Goal: Task Accomplishment & Management: Complete application form

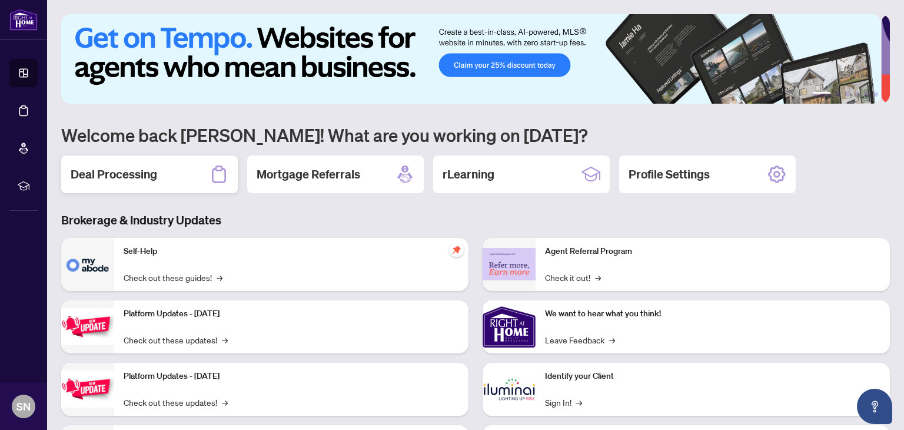
click at [76, 178] on h2 "Deal Processing" at bounding box center [114, 174] width 87 height 16
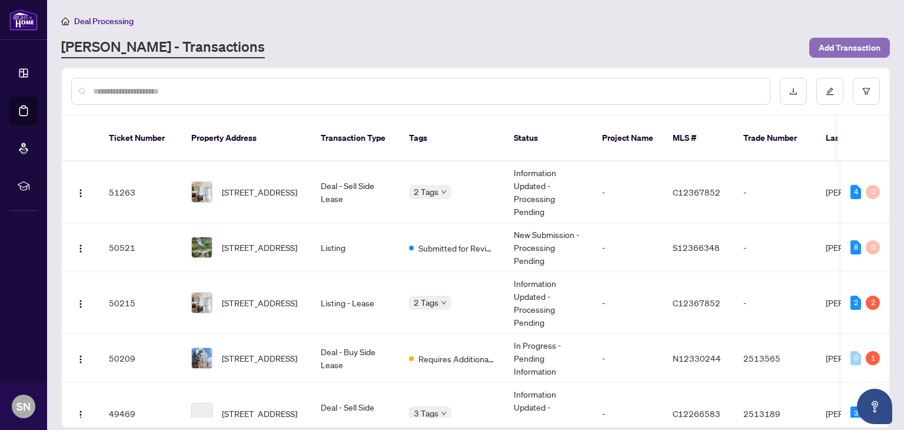
click at [830, 43] on span "Add Transaction" at bounding box center [850, 47] width 62 height 19
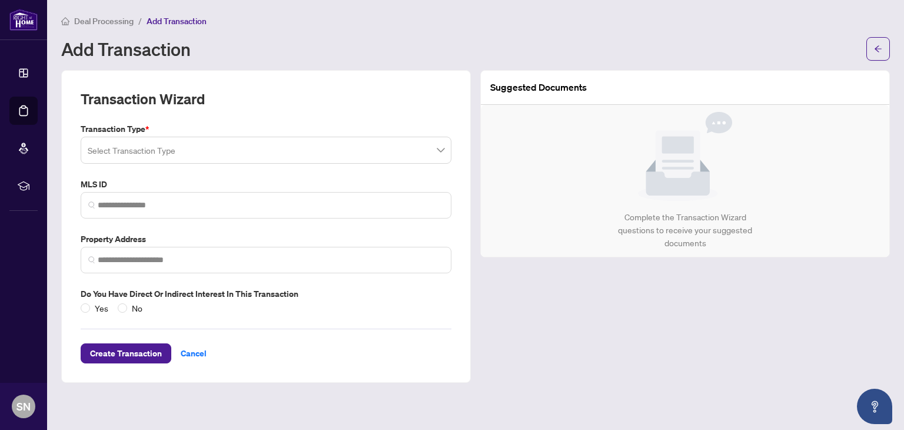
click at [196, 154] on input "search" at bounding box center [261, 152] width 346 height 26
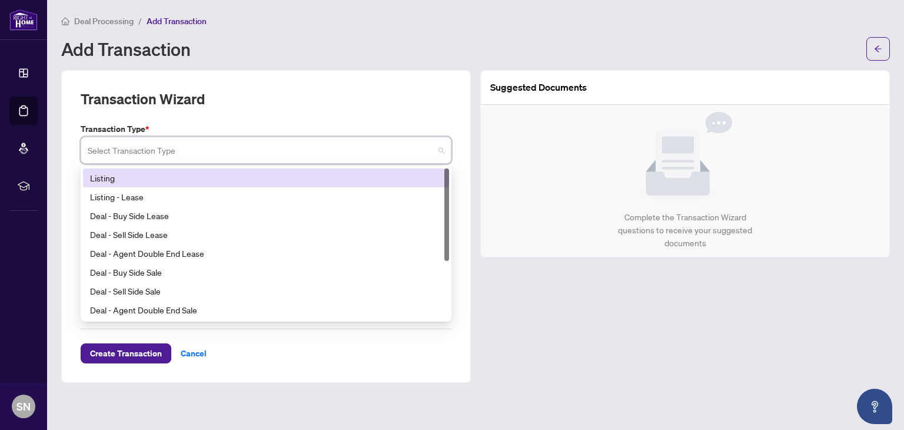
click at [172, 181] on div "Listing" at bounding box center [266, 177] width 352 height 13
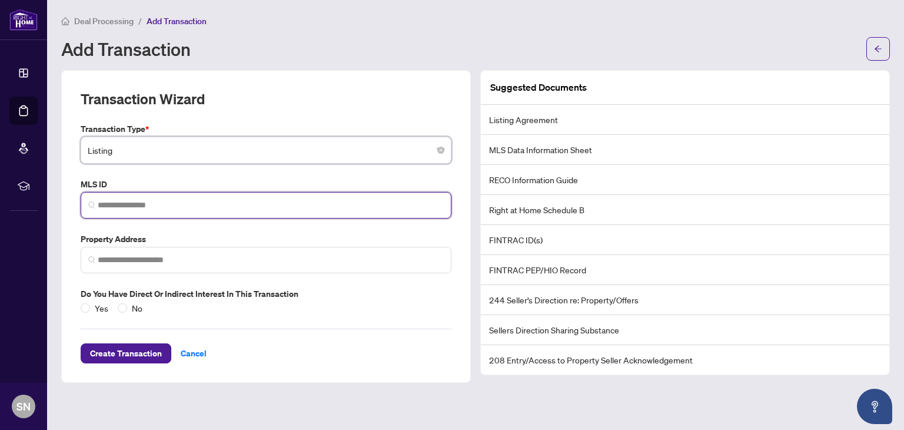
click at [154, 207] on input "search" at bounding box center [271, 205] width 346 height 12
paste input "*********"
click at [141, 249] on span at bounding box center [266, 260] width 371 height 26
type input "*********"
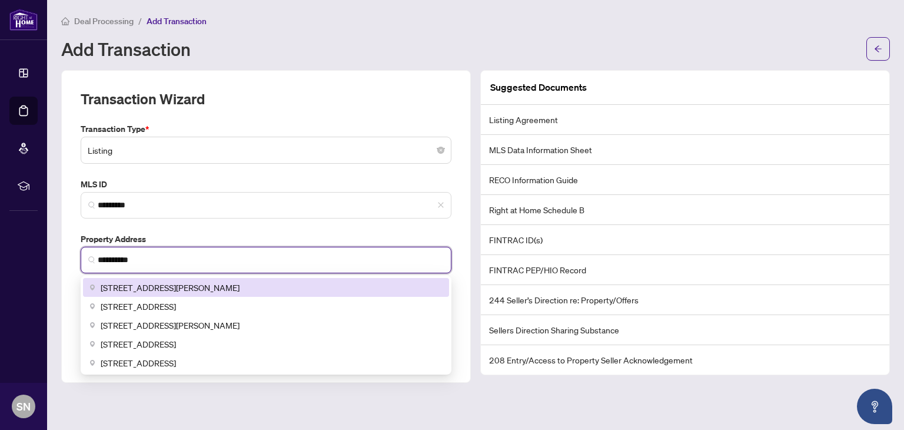
click at [142, 290] on span "[STREET_ADDRESS][PERSON_NAME]" at bounding box center [170, 287] width 139 height 13
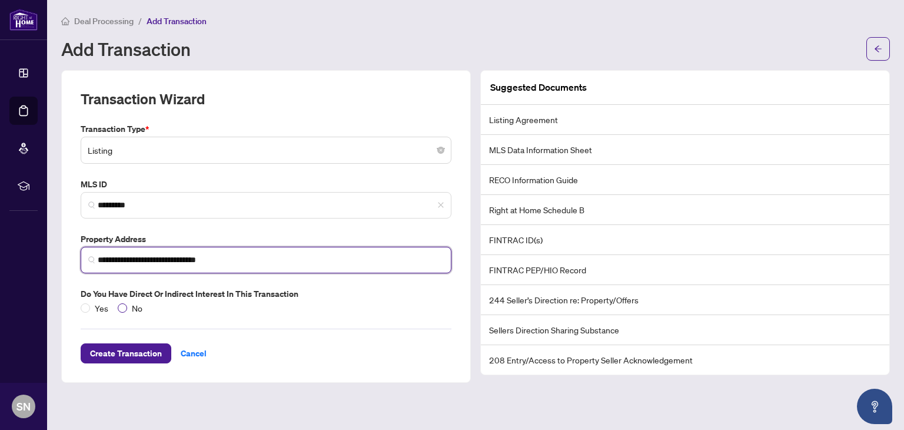
type input "**********"
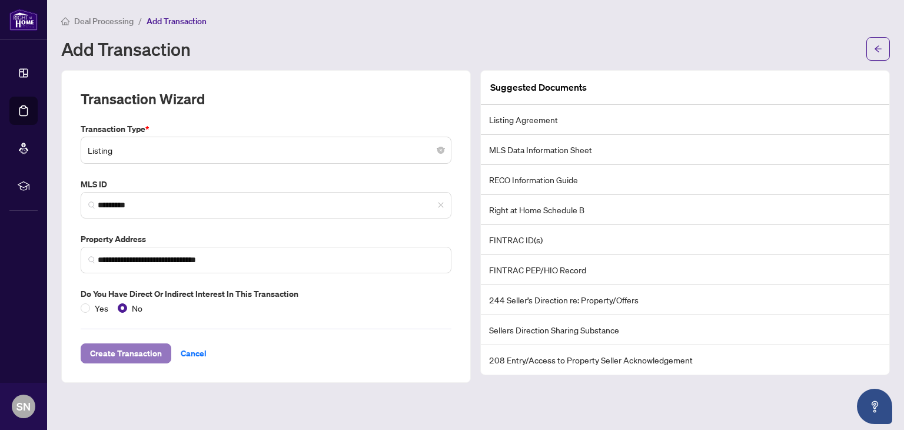
click at [122, 353] on span "Create Transaction" at bounding box center [126, 353] width 72 height 19
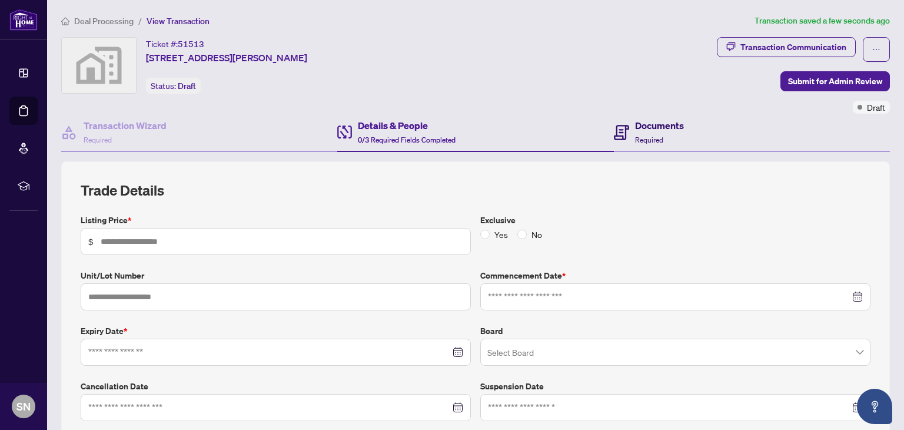
click at [635, 128] on h4 "Documents" at bounding box center [659, 125] width 49 height 14
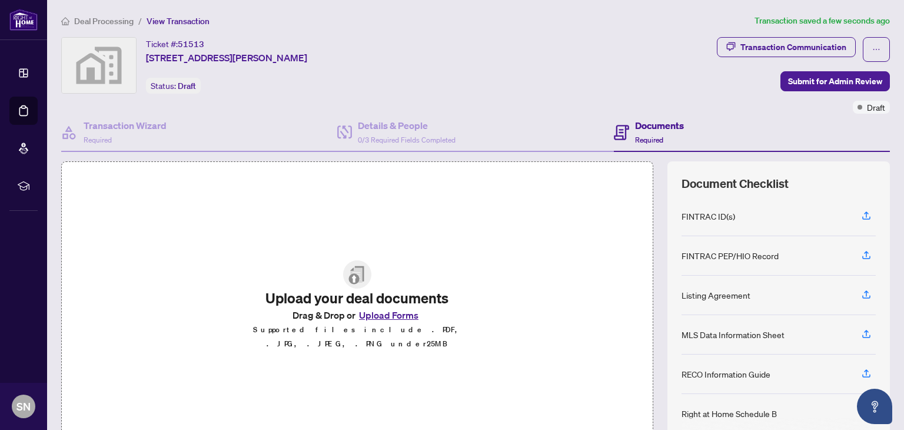
click at [366, 321] on button "Upload Forms" at bounding box center [389, 314] width 67 height 15
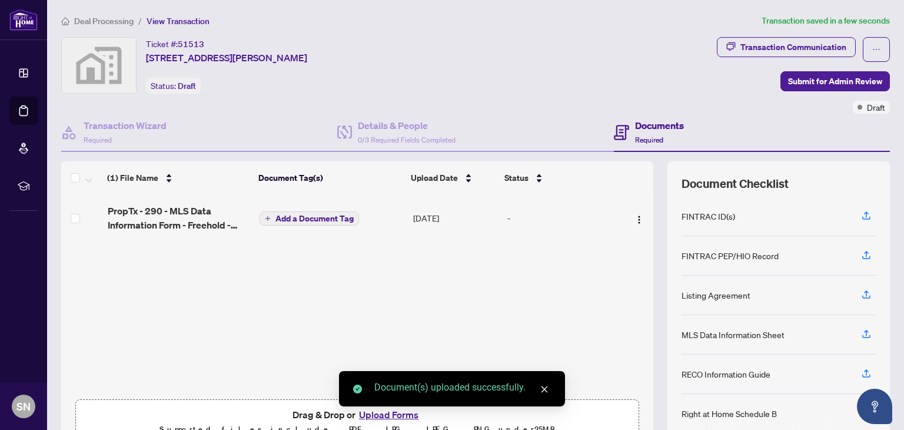
click at [371, 419] on body "Dashboard Deal Processing Mortgage Referrals rLearning SN [PERSON_NAME] [PERSON…" at bounding box center [452, 215] width 904 height 430
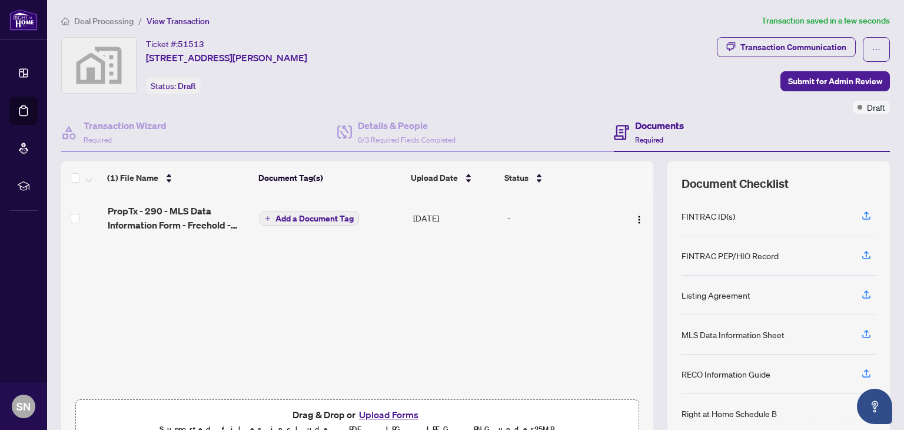
click at [369, 413] on button "Upload Forms" at bounding box center [389, 414] width 67 height 15
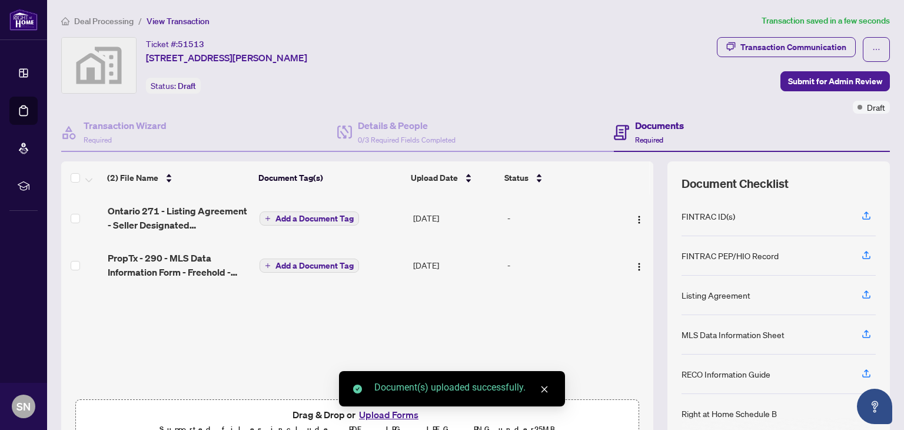
click at [378, 406] on div "Document(s) uploaded successfully." at bounding box center [452, 388] width 226 height 35
click at [372, 406] on div "Document(s) uploaded successfully." at bounding box center [452, 388] width 226 height 35
click at [542, 386] on icon "close" at bounding box center [544, 389] width 8 height 8
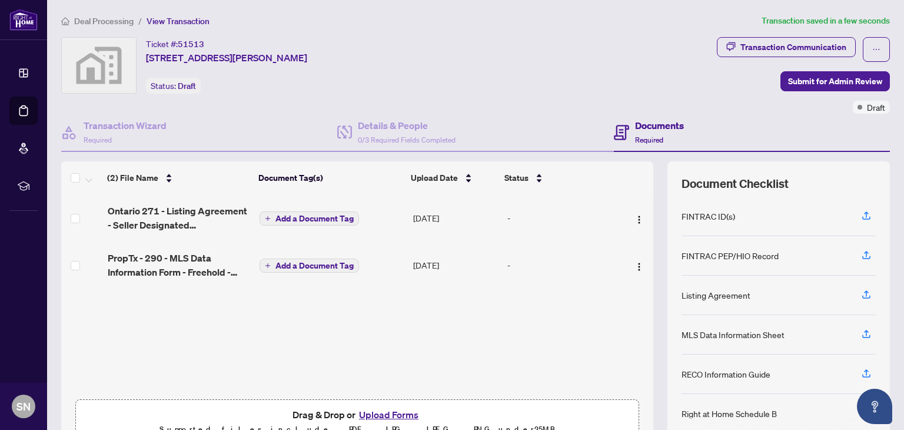
click at [392, 410] on button "Upload Forms" at bounding box center [389, 414] width 67 height 15
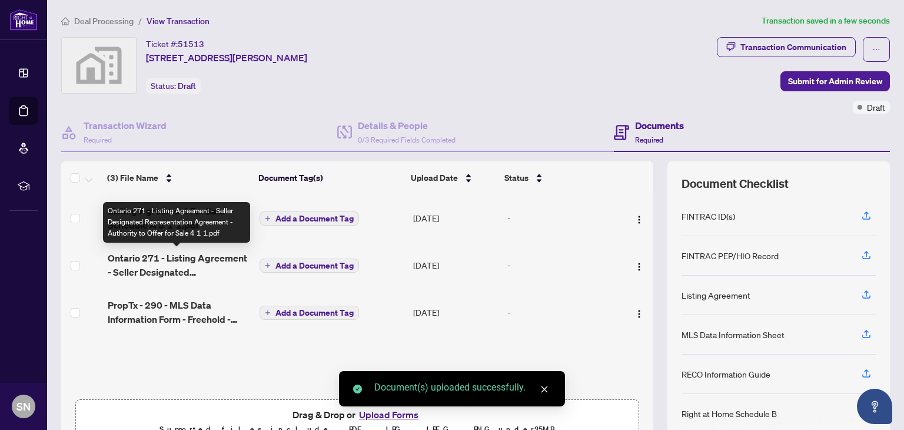
click at [191, 260] on span "Ontario 271 - Listing Agreement - Seller Designated Representation Agreement - …" at bounding box center [179, 265] width 143 height 28
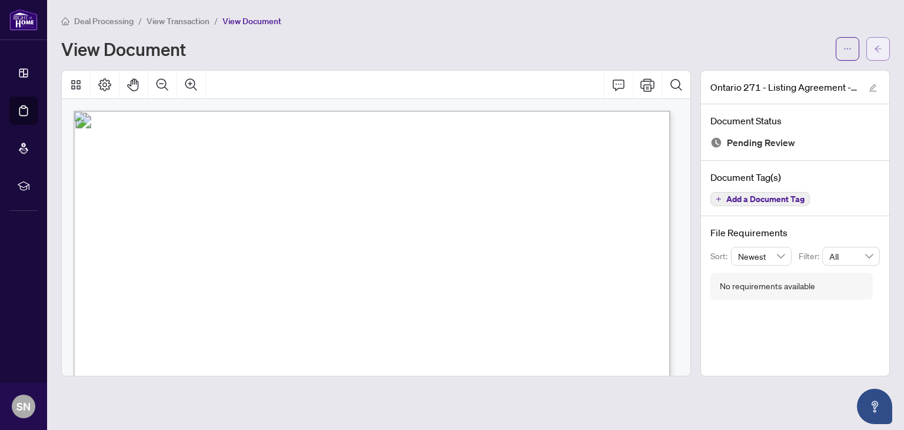
click at [872, 47] on button "button" at bounding box center [879, 49] width 24 height 24
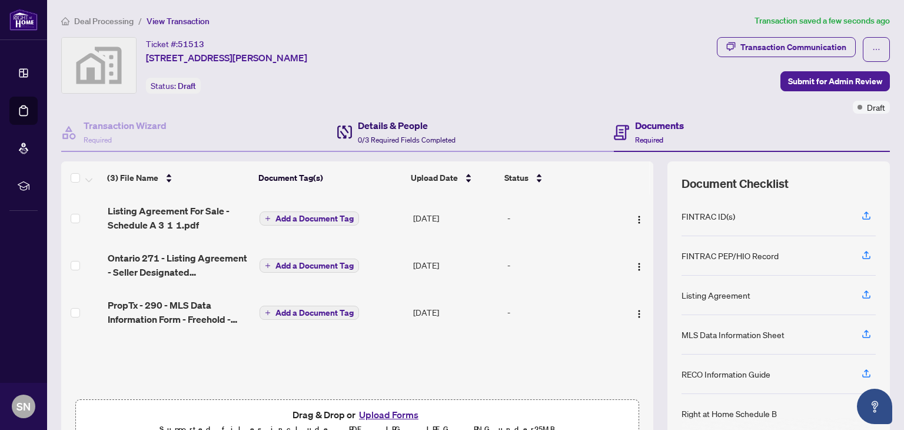
click at [366, 130] on h4 "Details & People" at bounding box center [407, 125] width 98 height 14
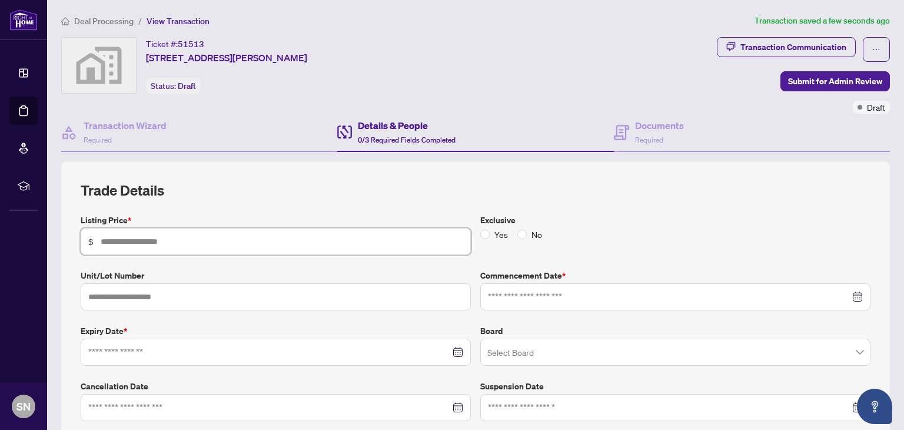
click at [118, 243] on input "text" at bounding box center [282, 241] width 363 height 13
type input "*******"
click at [516, 300] on input at bounding box center [669, 296] width 362 height 13
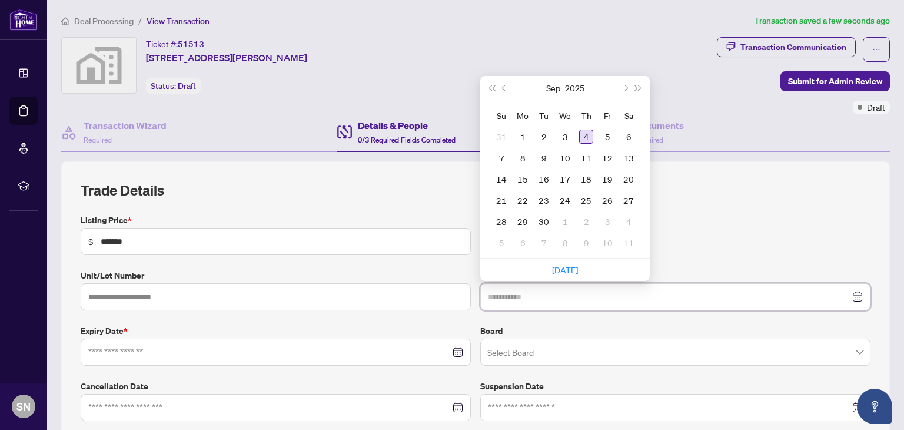
type input "**********"
click at [582, 134] on div "4" at bounding box center [586, 137] width 14 height 14
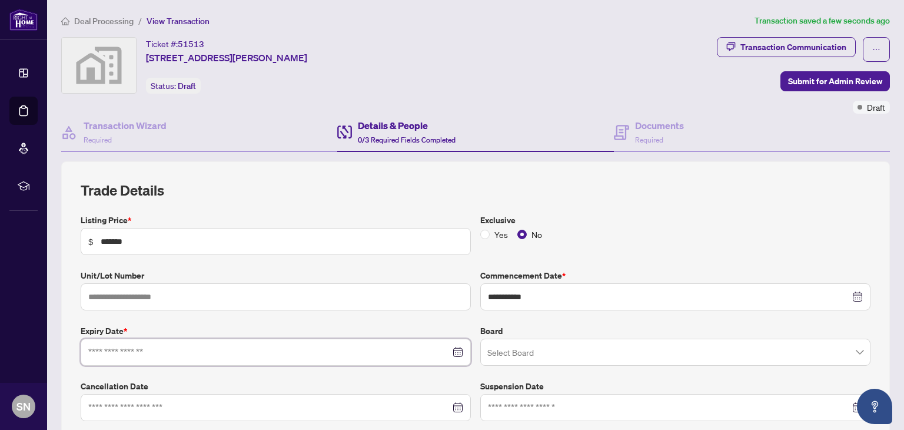
click at [193, 352] on input at bounding box center [269, 352] width 362 height 13
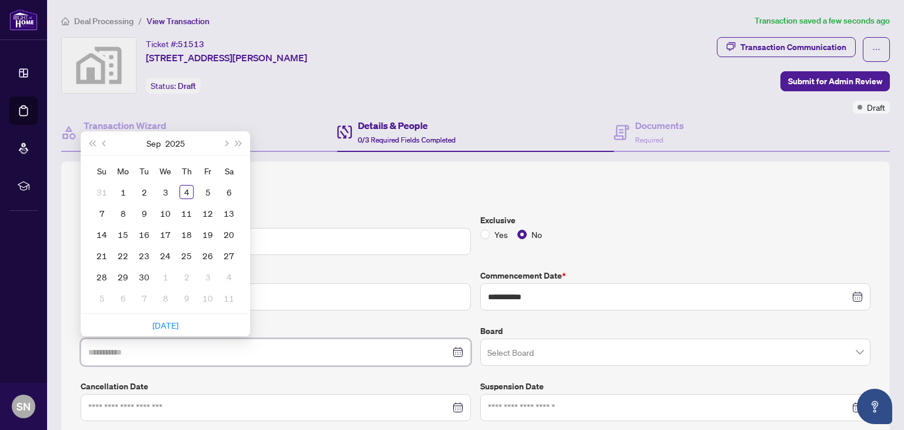
type input "**********"
click at [226, 140] on span "Next month (PageDown)" at bounding box center [226, 143] width 6 height 6
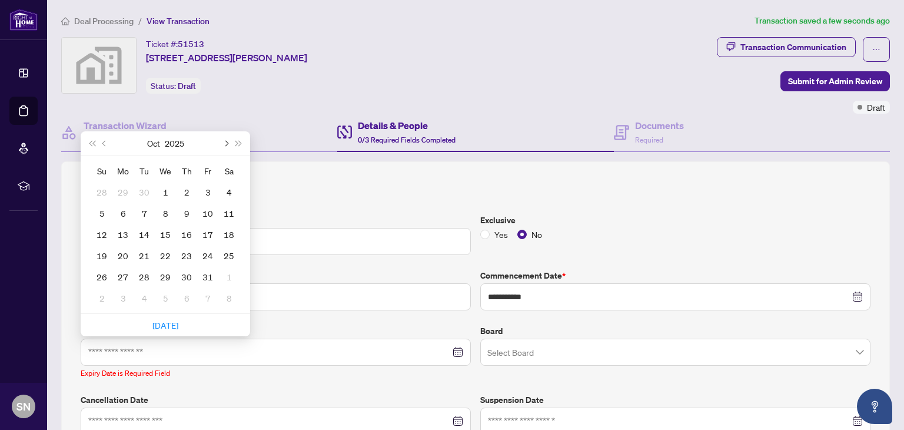
click at [226, 140] on span "Next month (PageDown)" at bounding box center [226, 143] width 6 height 6
type input "**********"
click at [205, 194] on div "2" at bounding box center [208, 192] width 14 height 14
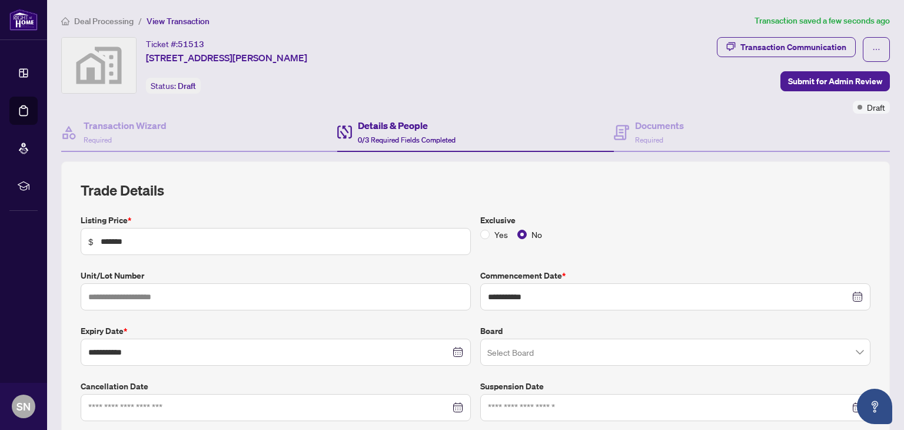
click at [502, 359] on input "search" at bounding box center [670, 354] width 366 height 26
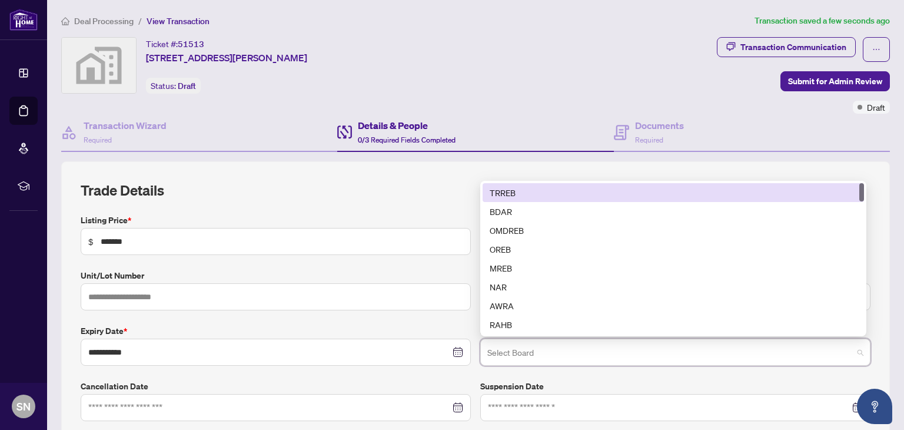
click at [496, 188] on div "TRREB" at bounding box center [673, 192] width 367 height 13
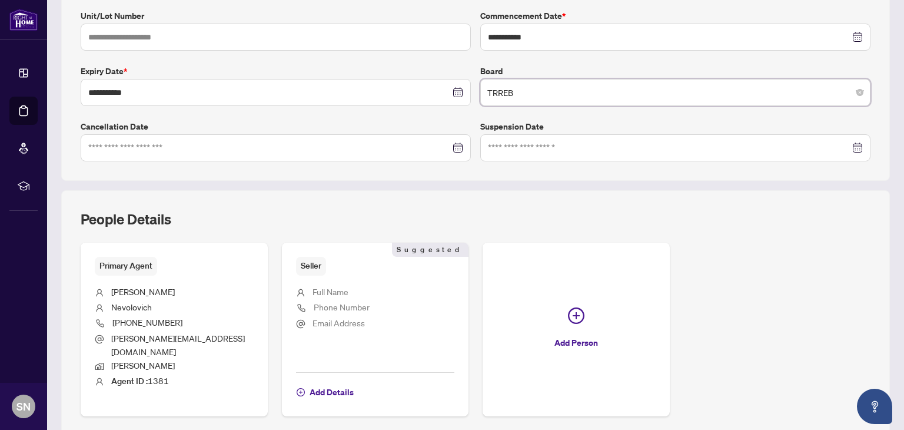
scroll to position [294, 0]
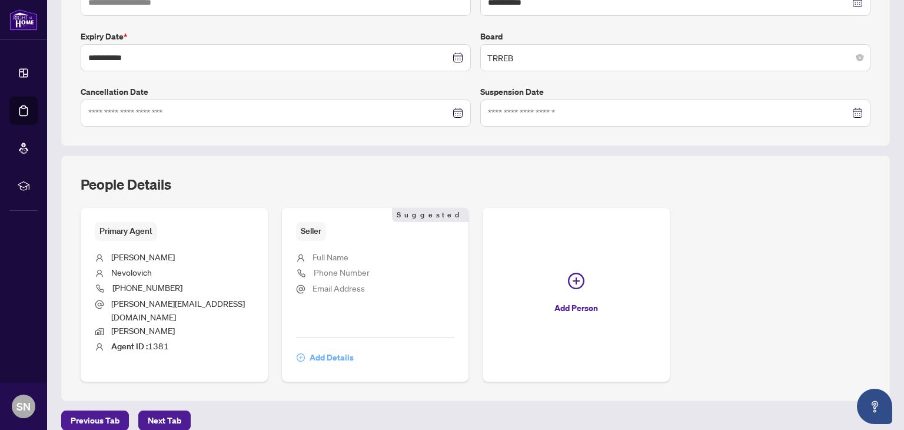
click at [332, 348] on span "Add Details" at bounding box center [332, 357] width 44 height 19
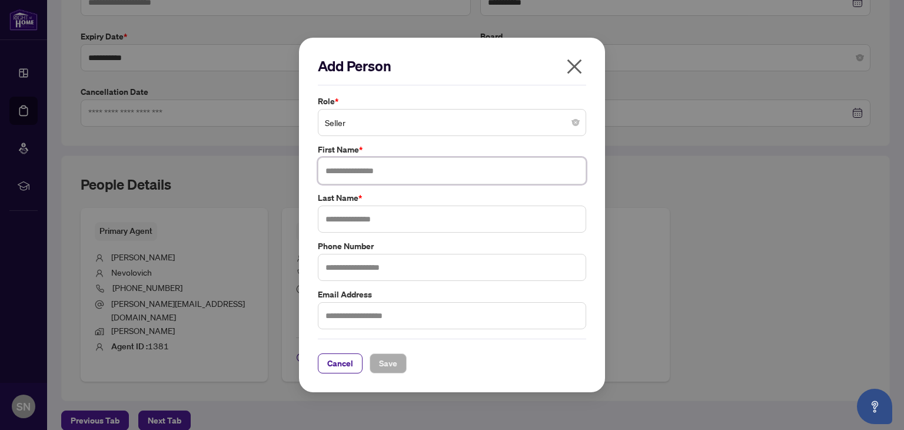
click at [359, 161] on input "text" at bounding box center [452, 170] width 268 height 27
type input "****"
click at [339, 213] on input "text" at bounding box center [452, 218] width 268 height 27
type input "*******"
click at [350, 313] on input "text" at bounding box center [452, 315] width 268 height 27
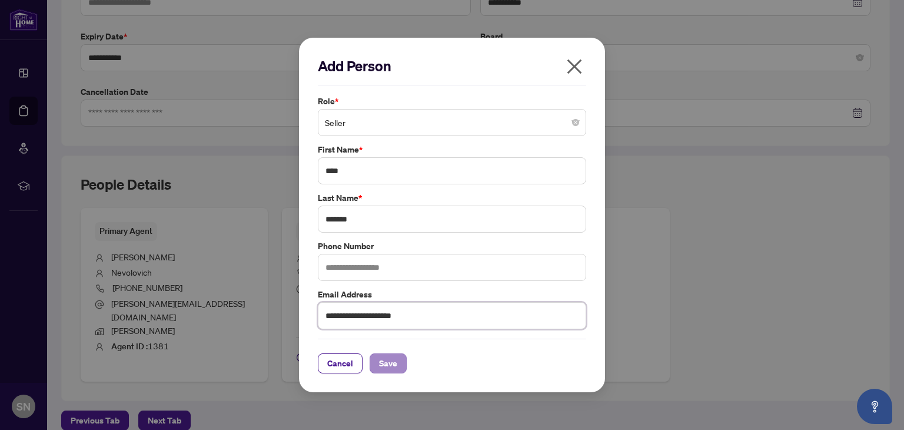
type input "**********"
click at [390, 361] on span "Save" at bounding box center [388, 363] width 18 height 19
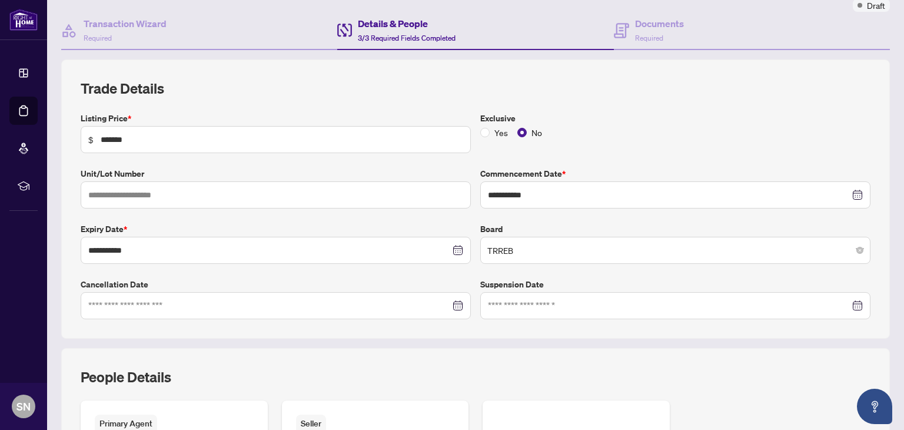
scroll to position [25, 0]
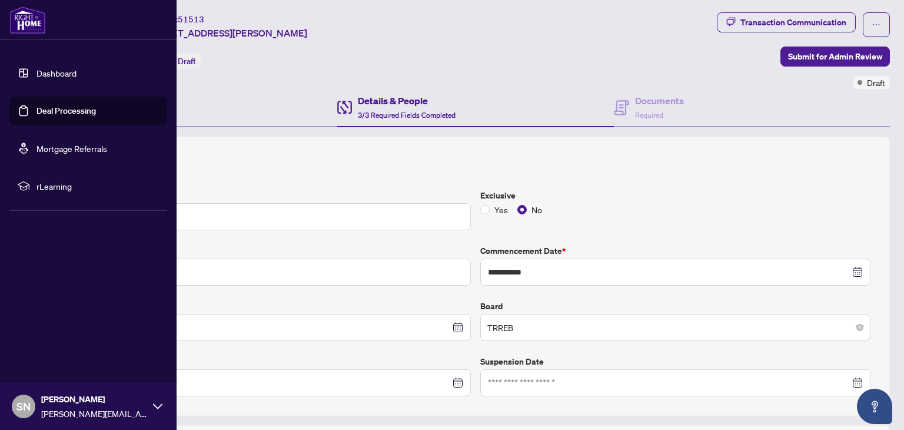
click at [58, 70] on link "Dashboard" at bounding box center [57, 73] width 40 height 11
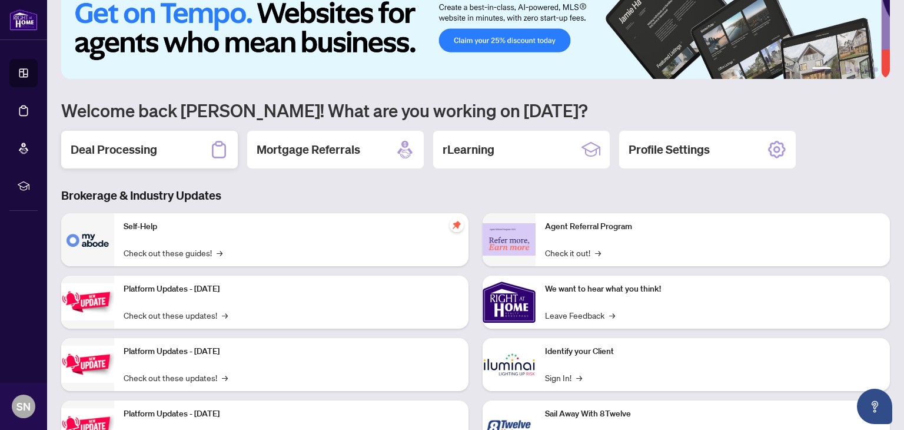
click at [135, 141] on h2 "Deal Processing" at bounding box center [114, 149] width 87 height 16
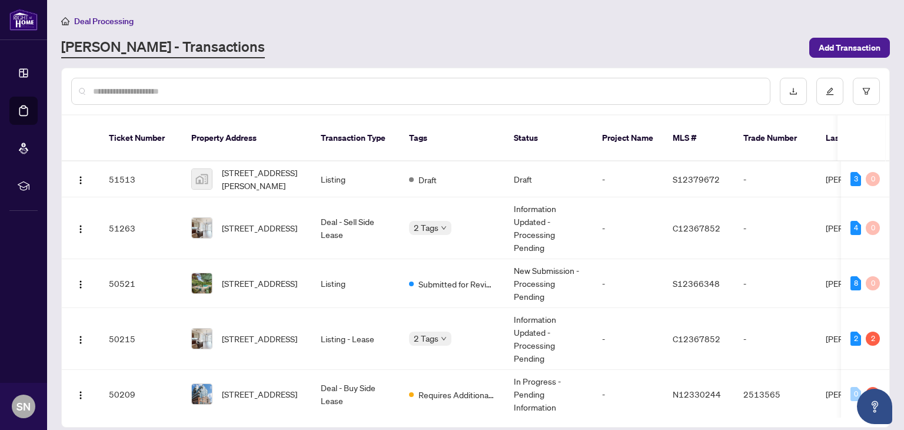
click at [181, 94] on input "text" at bounding box center [427, 91] width 668 height 13
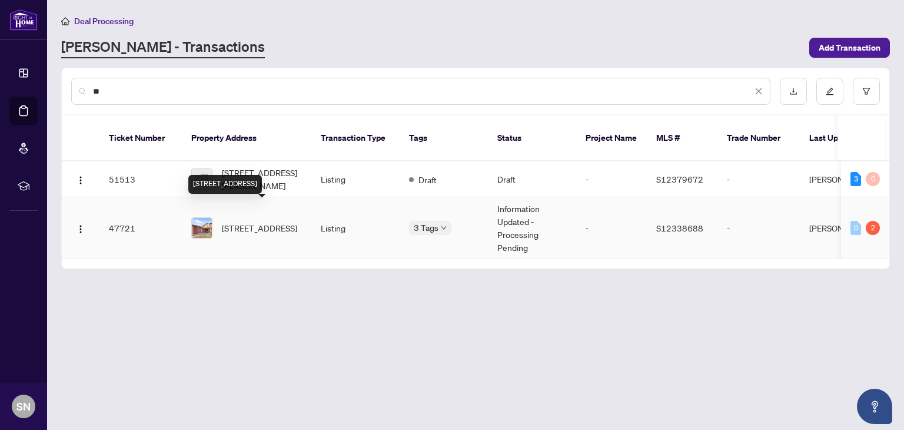
type input "**"
click at [251, 221] on span "[STREET_ADDRESS]" at bounding box center [259, 227] width 75 height 13
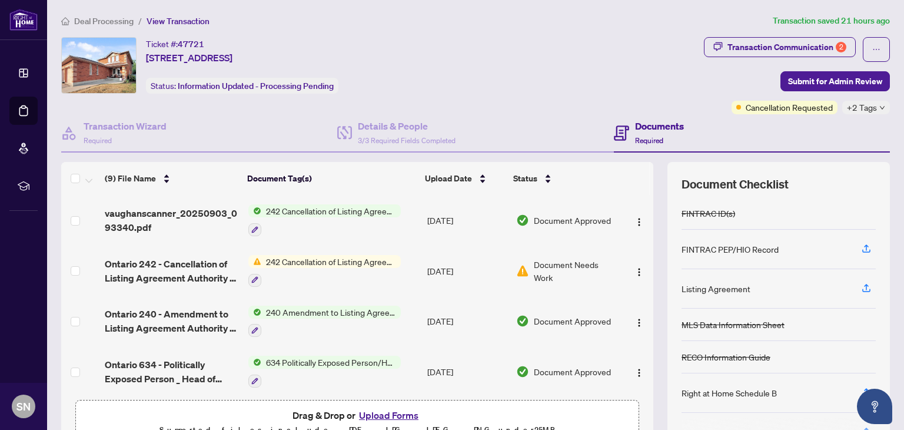
drag, startPoint x: 645, startPoint y: 260, endPoint x: 646, endPoint y: 277, distance: 17.1
click at [646, 277] on div "(9) File Name Document Tag(s) Upload Date Status vaughanscanner_20250903_093340…" at bounding box center [475, 306] width 829 height 288
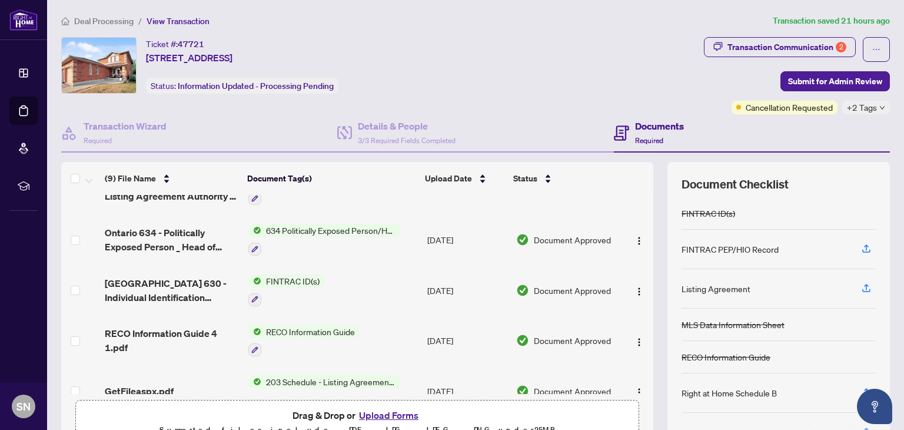
scroll to position [104, 0]
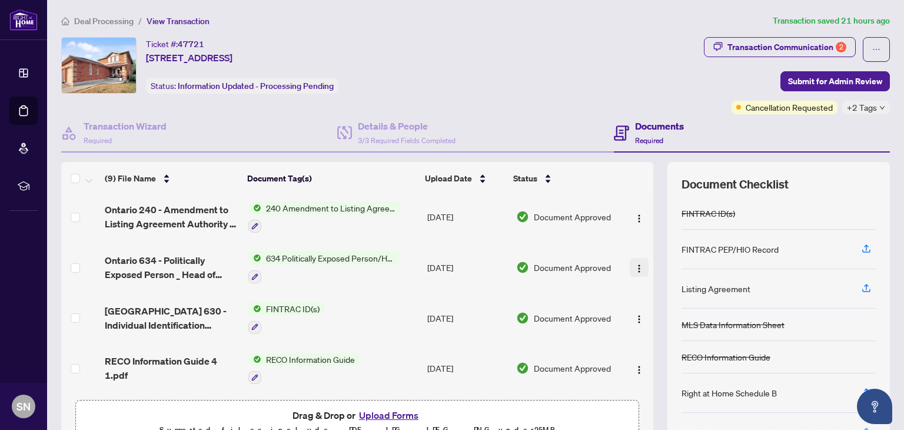
click at [635, 264] on img "button" at bounding box center [639, 268] width 9 height 9
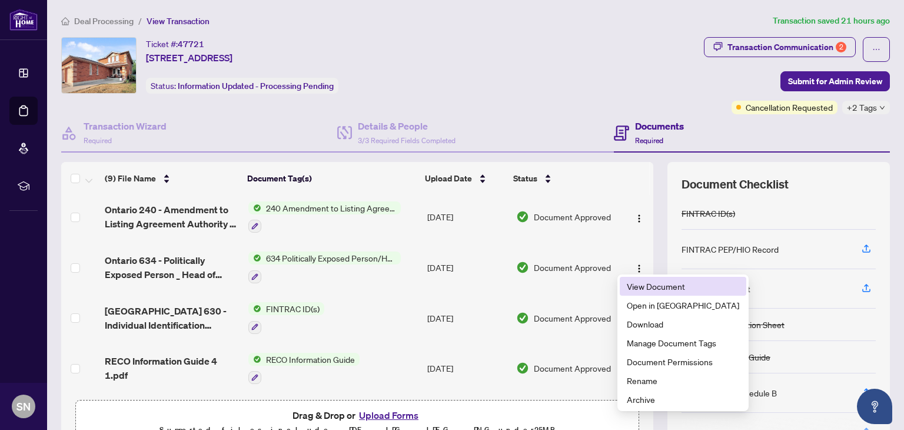
click at [626, 286] on li "View Document" at bounding box center [683, 286] width 127 height 19
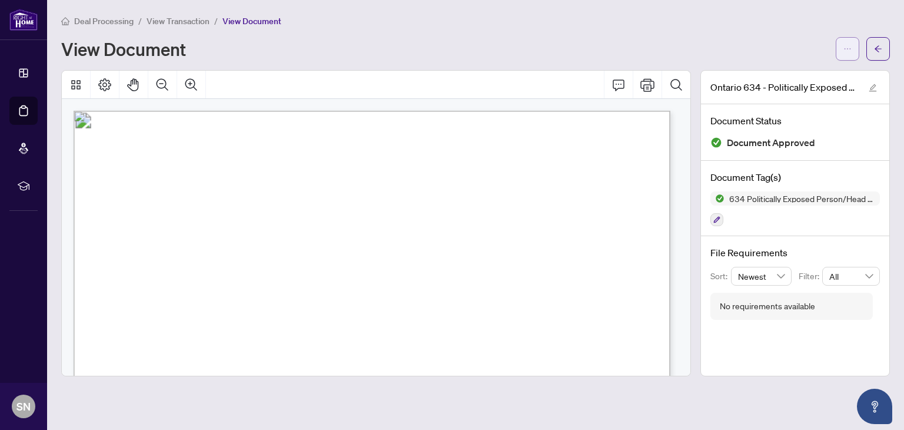
click at [841, 43] on button "button" at bounding box center [848, 49] width 24 height 24
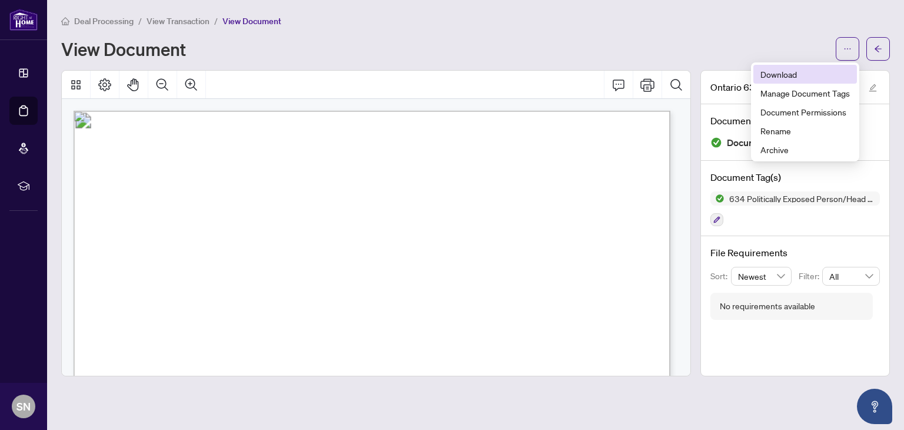
click at [799, 77] on span "Download" at bounding box center [805, 74] width 89 height 13
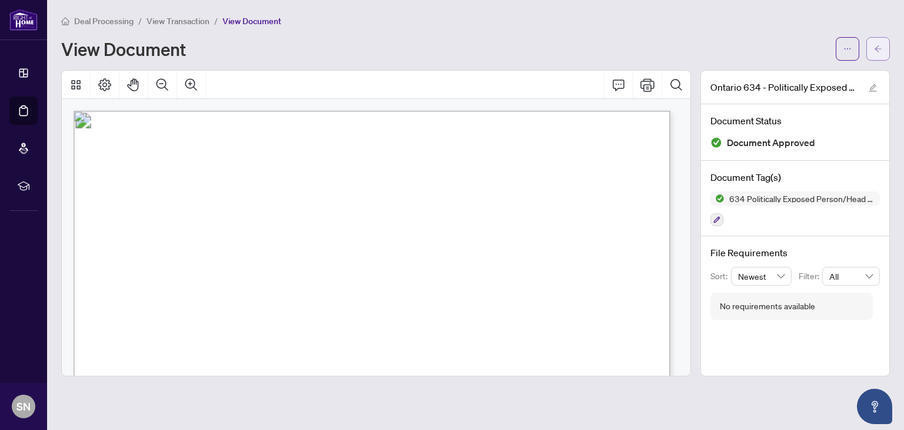
click at [876, 48] on icon "arrow-left" at bounding box center [878, 48] width 7 height 6
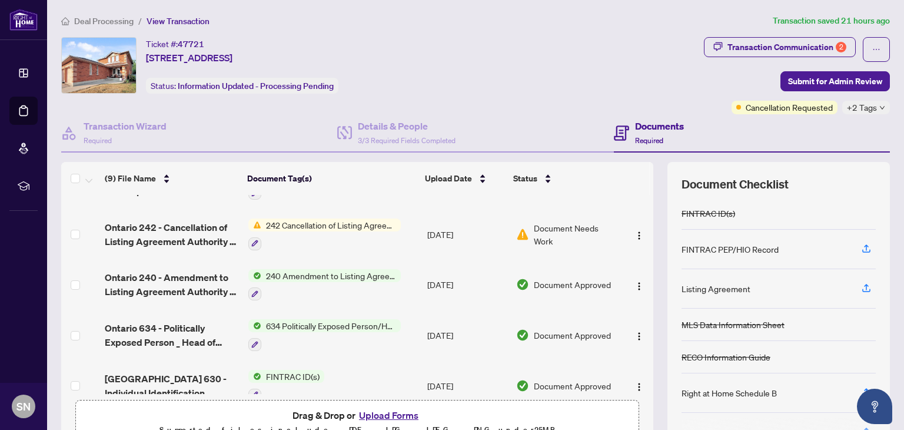
scroll to position [68, 0]
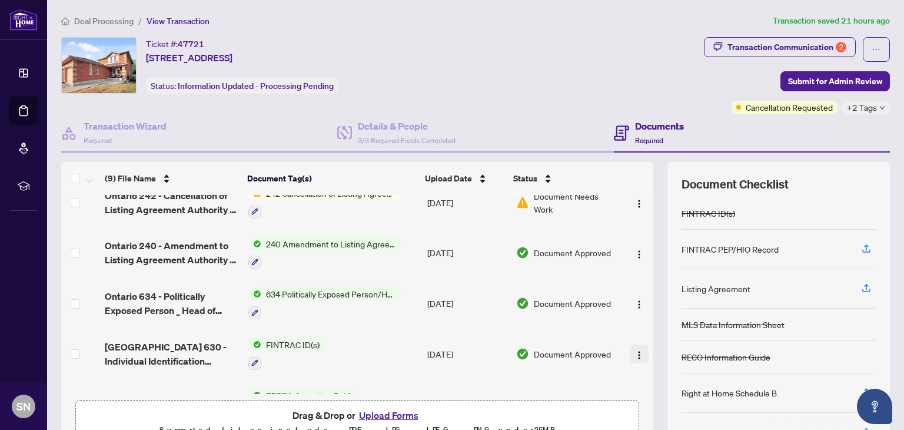
click at [635, 350] on img "button" at bounding box center [639, 354] width 9 height 9
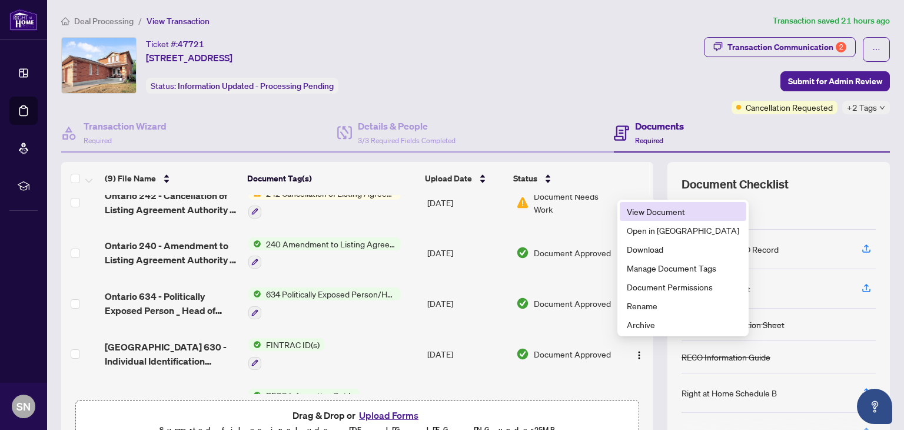
click at [627, 214] on span "View Document" at bounding box center [683, 211] width 112 height 13
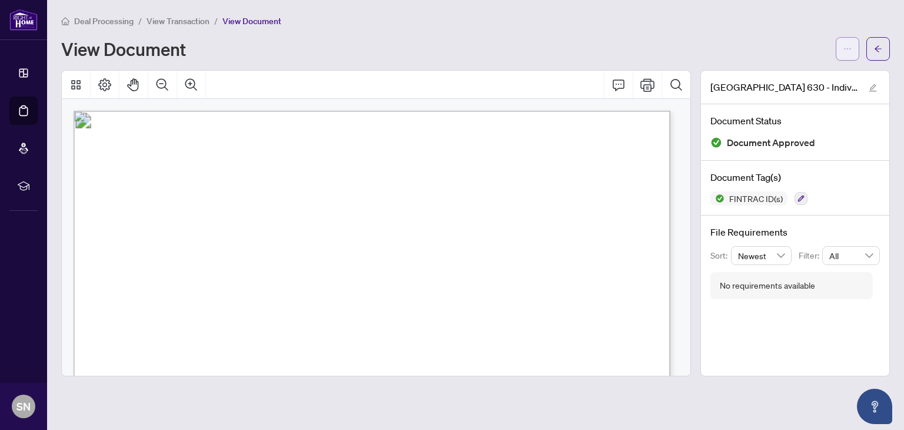
click at [844, 49] on icon "ellipsis" at bounding box center [848, 49] width 8 height 8
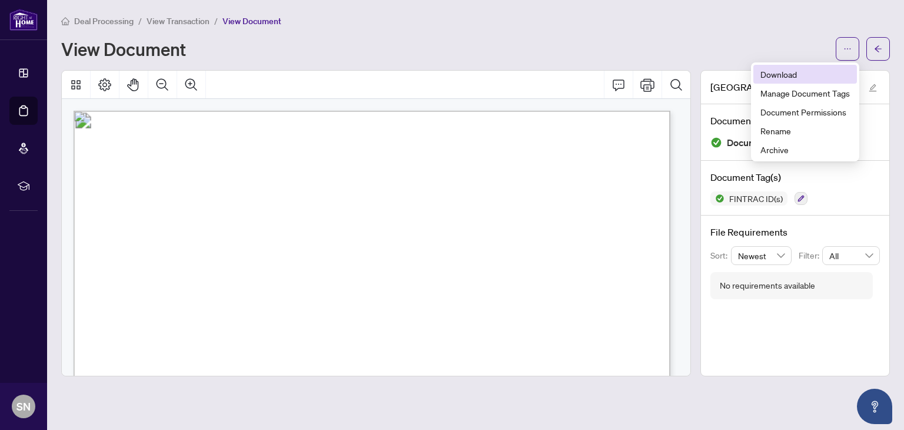
click at [825, 71] on span "Download" at bounding box center [805, 74] width 89 height 13
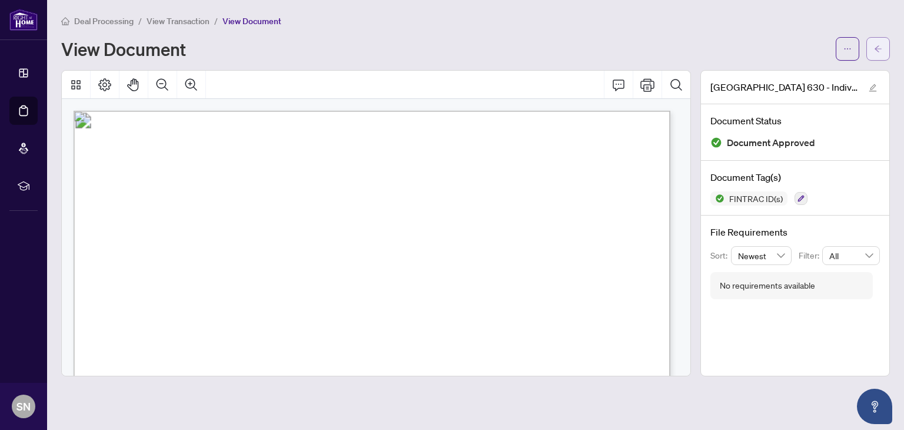
click at [878, 49] on icon "arrow-left" at bounding box center [878, 49] width 8 height 8
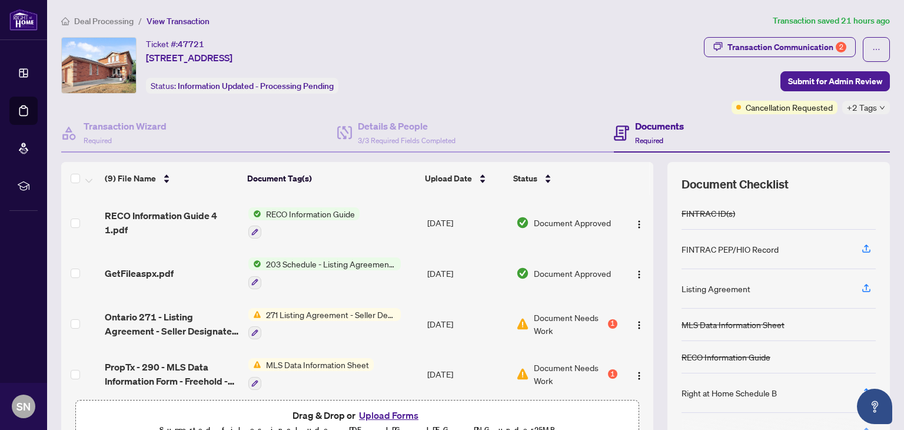
scroll to position [251, 0]
click at [635, 218] on img "button" at bounding box center [639, 222] width 9 height 9
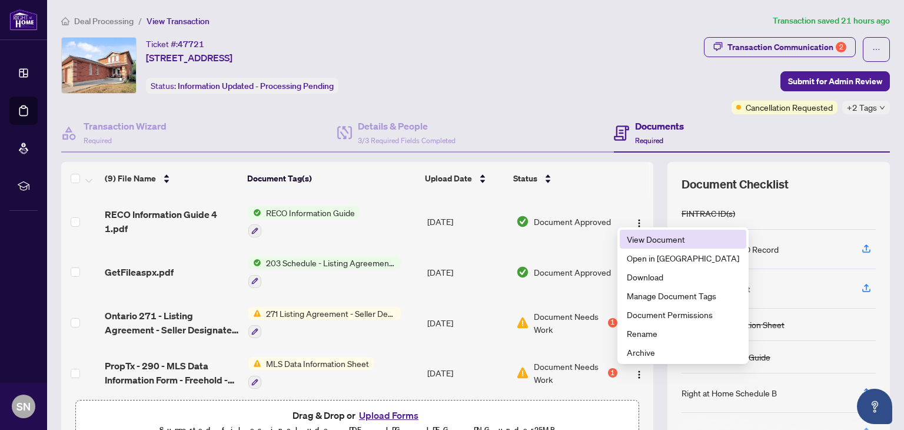
click at [642, 236] on span "View Document" at bounding box center [683, 239] width 112 height 13
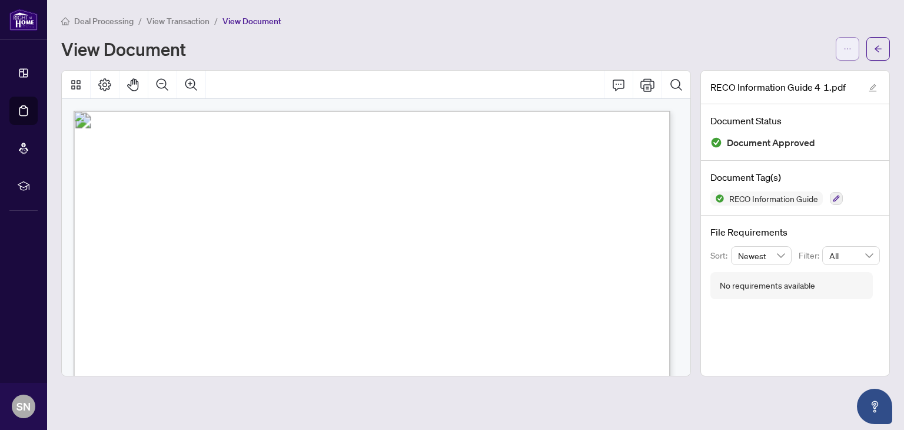
click at [838, 45] on button "button" at bounding box center [848, 49] width 24 height 24
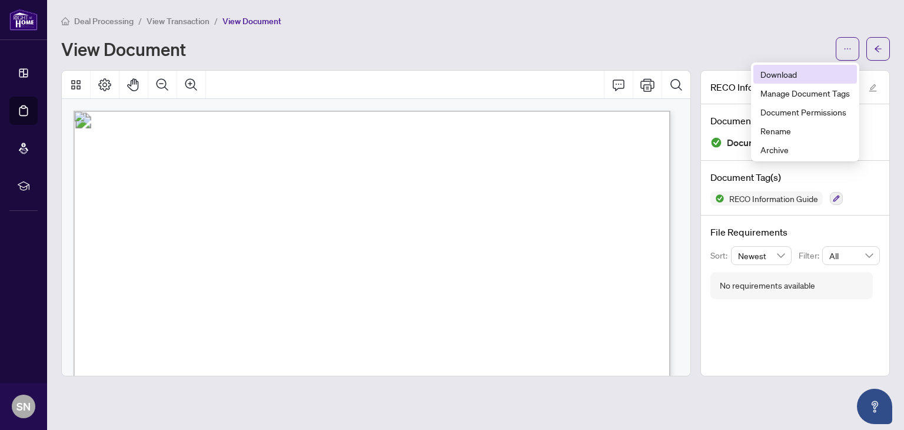
click at [808, 71] on span "Download" at bounding box center [805, 74] width 89 height 13
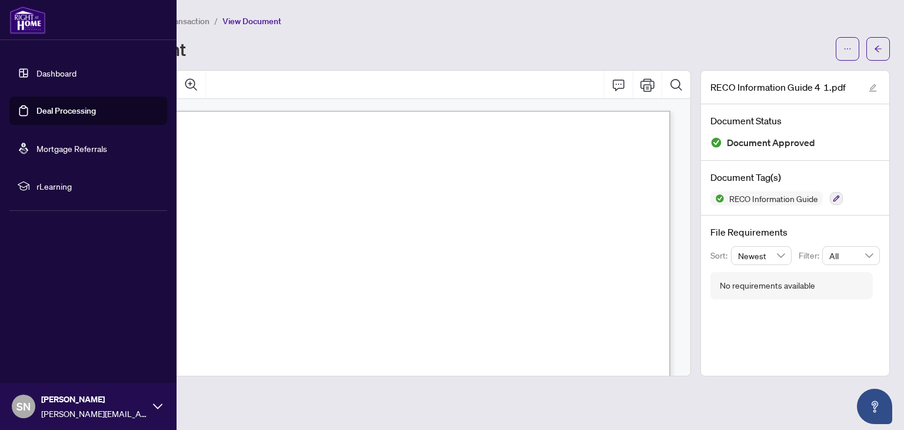
click at [47, 78] on link "Dashboard" at bounding box center [57, 73] width 40 height 11
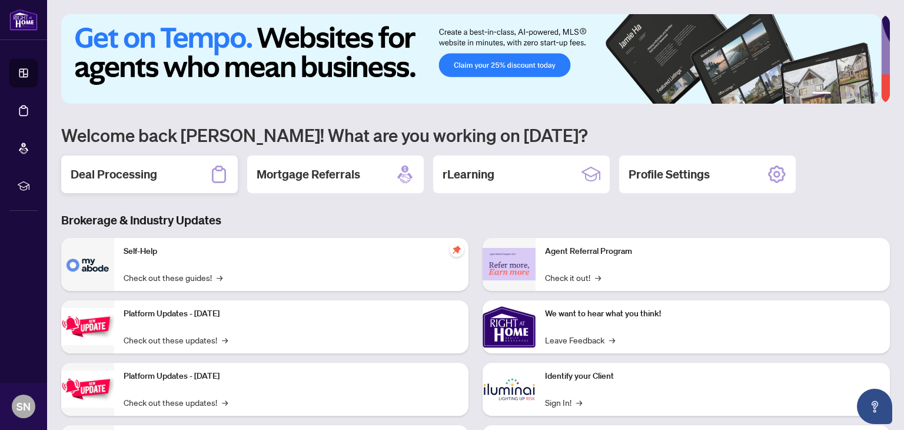
click at [133, 170] on h2 "Deal Processing" at bounding box center [114, 174] width 87 height 16
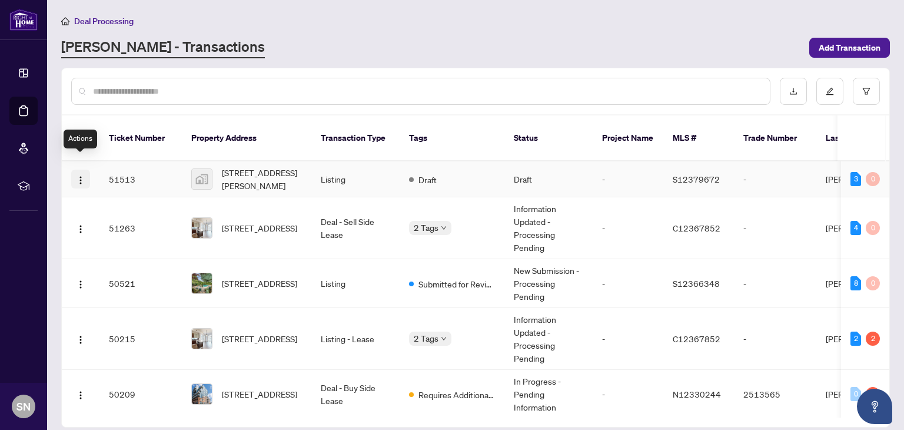
click at [85, 170] on button "button" at bounding box center [80, 179] width 19 height 19
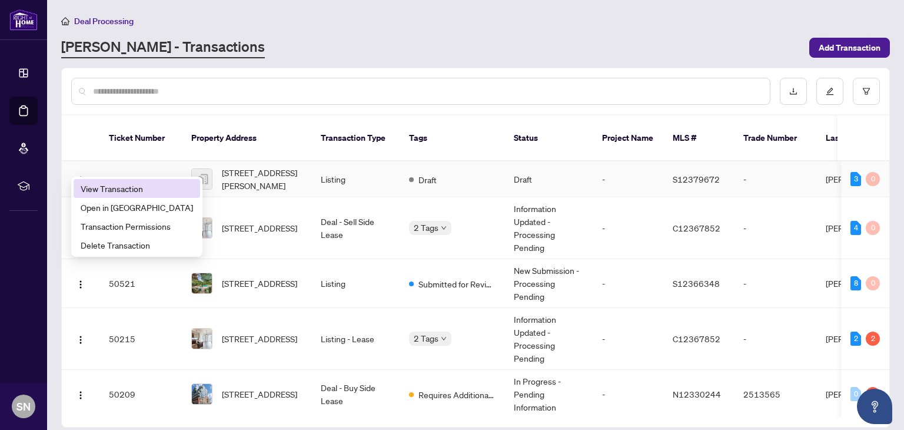
click at [105, 184] on span "View Transaction" at bounding box center [137, 188] width 112 height 13
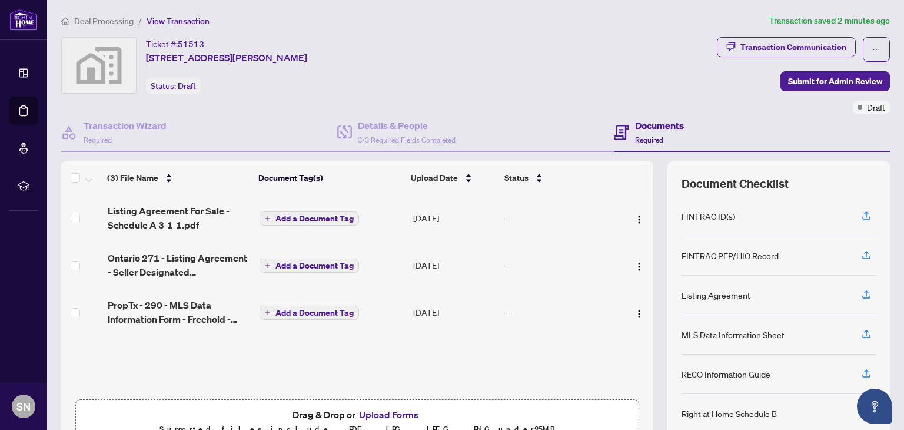
click at [374, 411] on button "Upload Forms" at bounding box center [389, 414] width 67 height 15
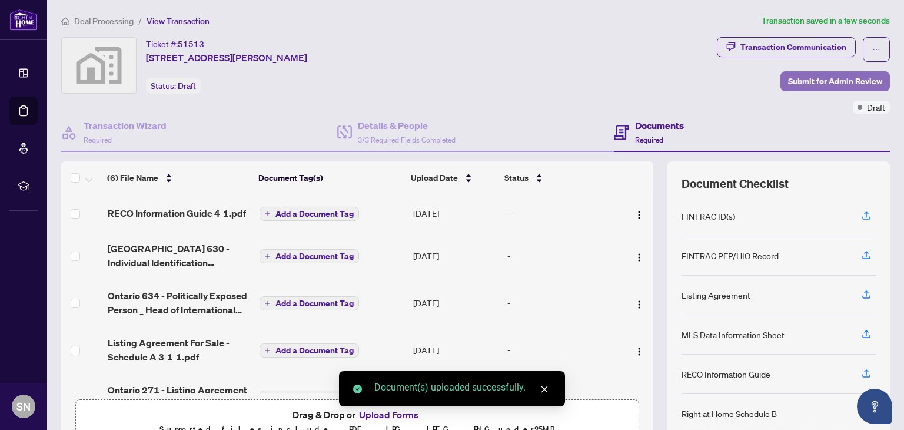
click at [817, 84] on span "Submit for Admin Review" at bounding box center [835, 81] width 94 height 19
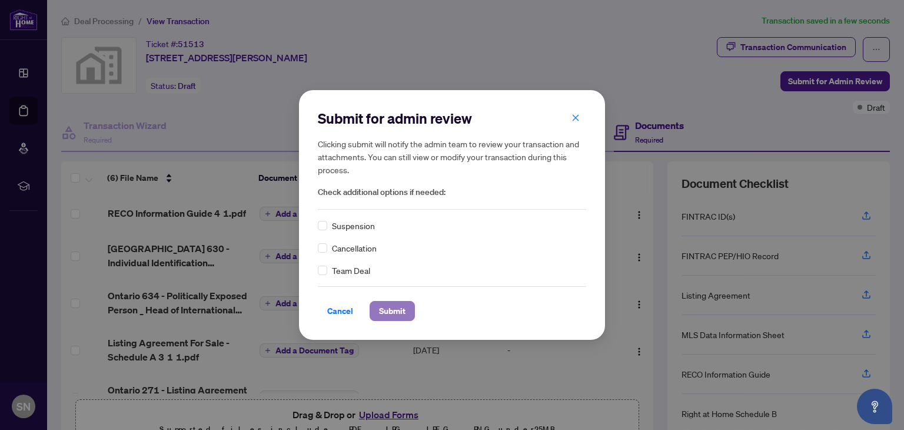
click at [396, 309] on span "Submit" at bounding box center [392, 310] width 26 height 19
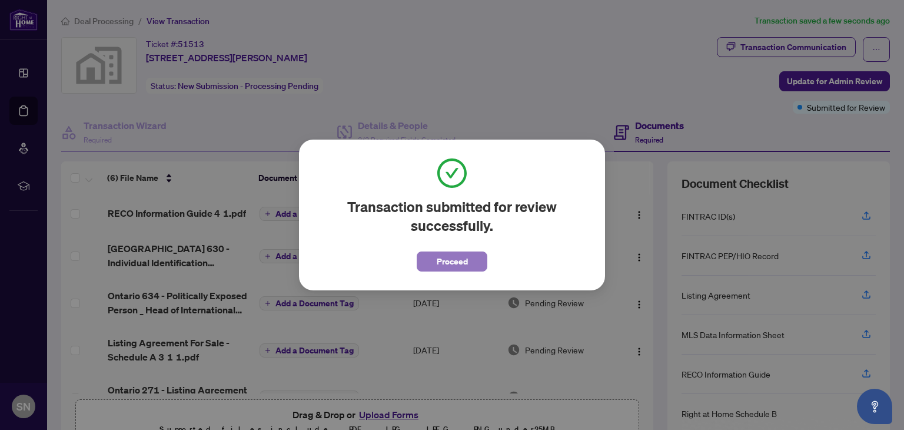
click at [457, 262] on span "Proceed" at bounding box center [452, 261] width 31 height 19
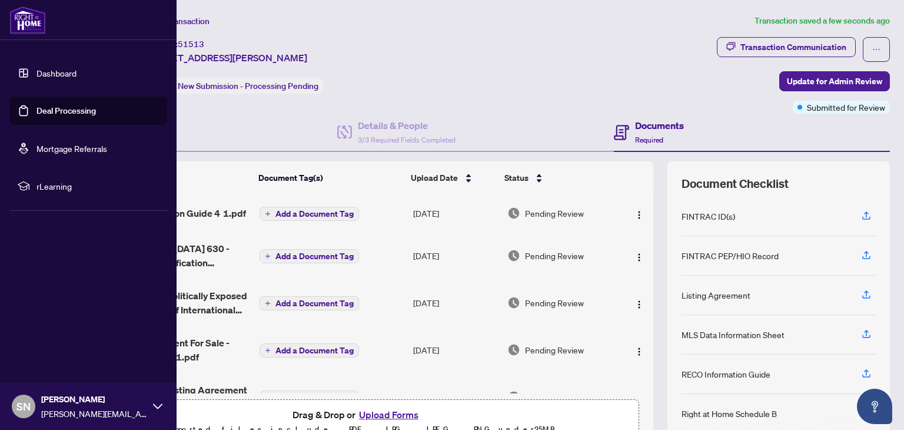
click at [61, 71] on link "Dashboard" at bounding box center [57, 73] width 40 height 11
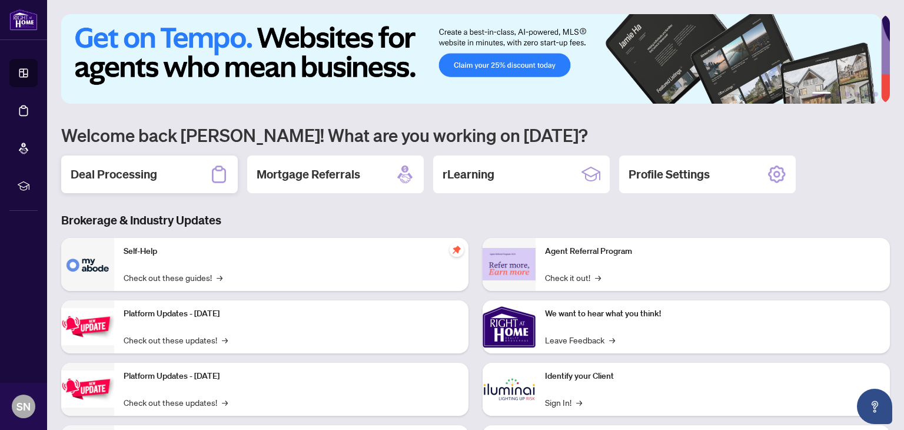
click at [179, 168] on div "Deal Processing" at bounding box center [149, 174] width 177 height 38
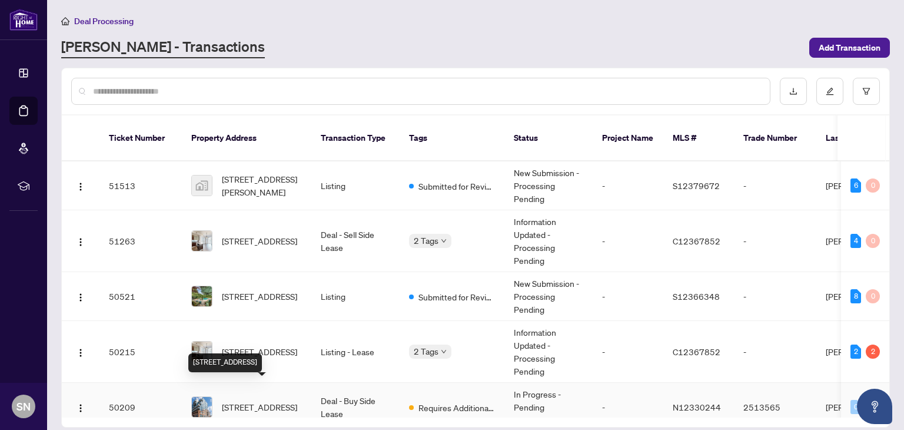
click at [257, 400] on span "[STREET_ADDRESS]" at bounding box center [259, 406] width 75 height 13
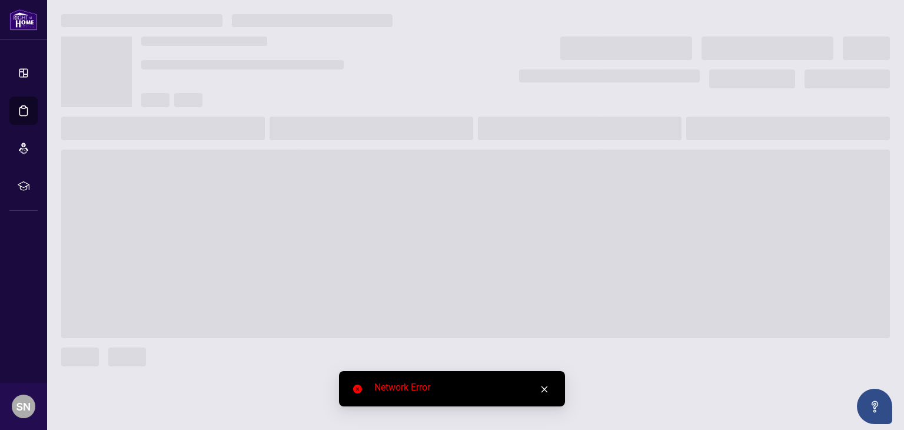
click at [543, 391] on icon "close" at bounding box center [544, 389] width 8 height 8
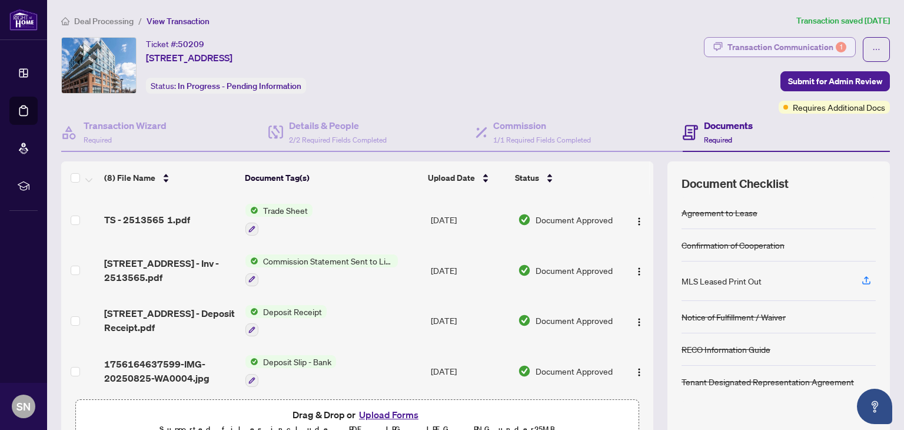
click at [778, 47] on div "Transaction Communication 1" at bounding box center [787, 47] width 119 height 19
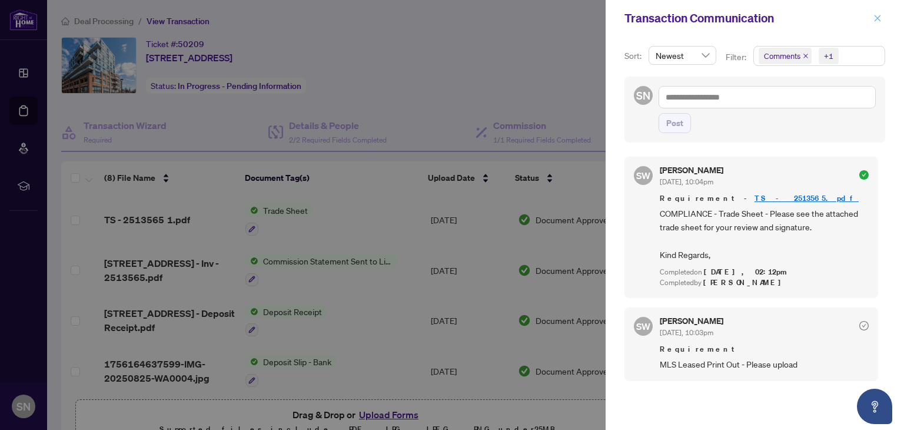
click at [878, 18] on icon "close" at bounding box center [878, 18] width 6 height 6
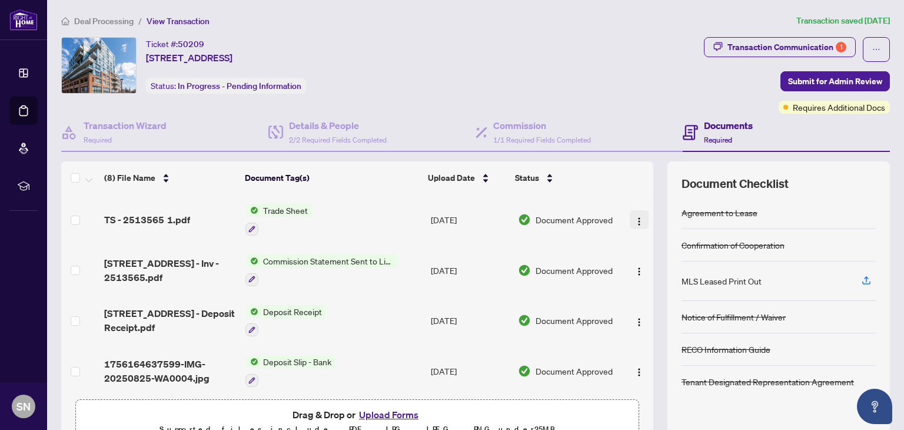
click at [630, 218] on button "button" at bounding box center [639, 219] width 19 height 19
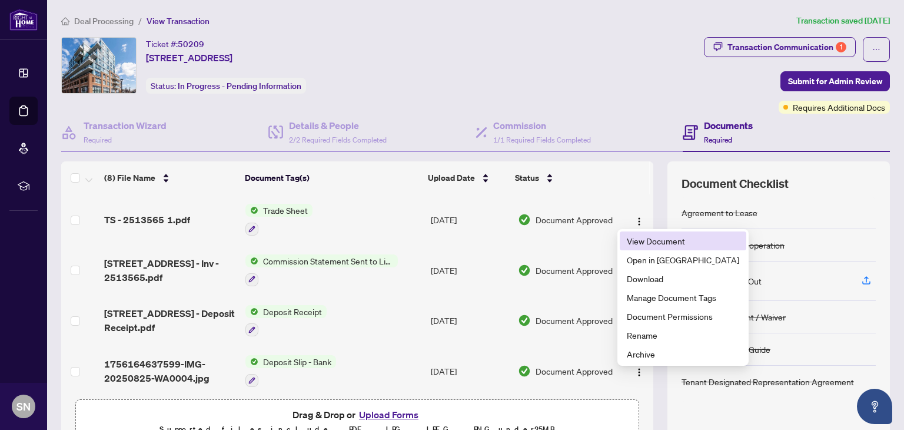
click at [631, 245] on span "View Document" at bounding box center [683, 240] width 112 height 13
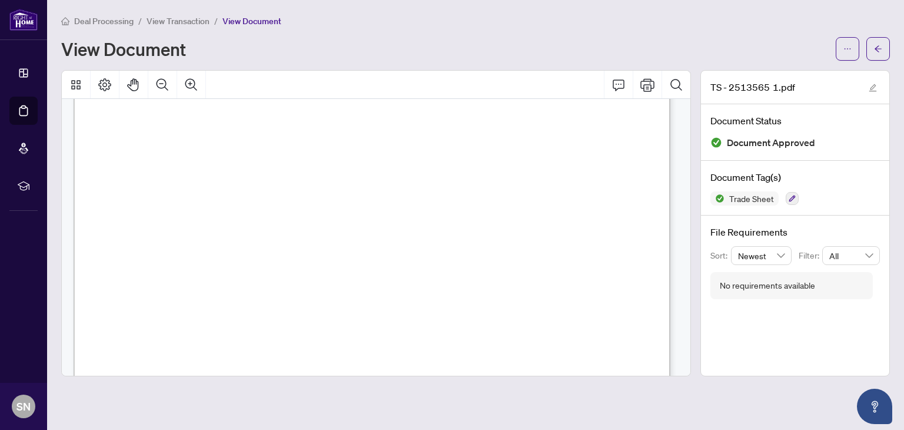
scroll to position [45, 0]
click at [878, 50] on icon "arrow-left" at bounding box center [878, 49] width 8 height 8
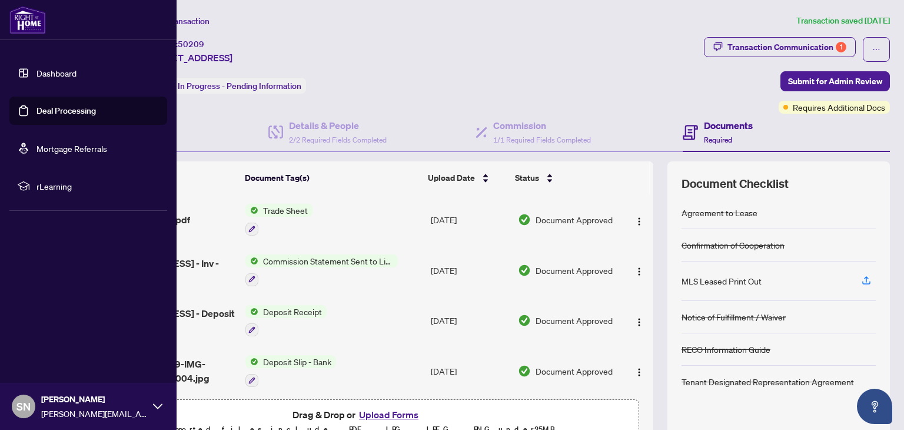
click at [49, 75] on link "Dashboard" at bounding box center [57, 73] width 40 height 11
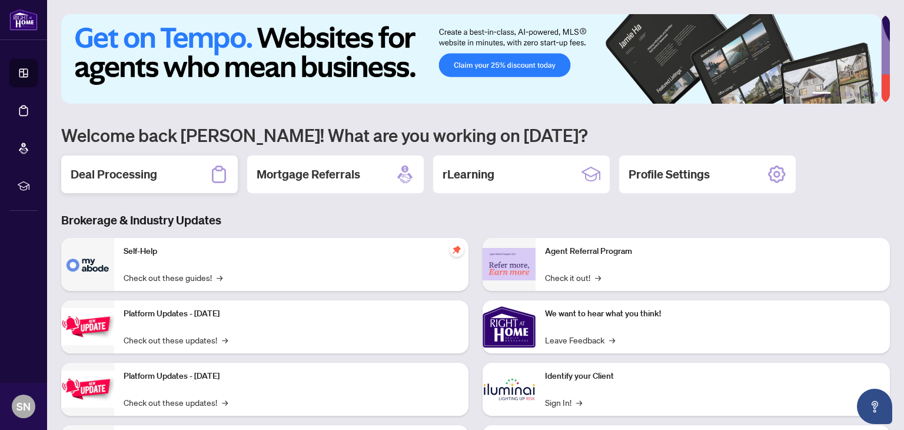
click at [140, 175] on h2 "Deal Processing" at bounding box center [114, 174] width 87 height 16
